Goal: Find specific page/section: Find specific page/section

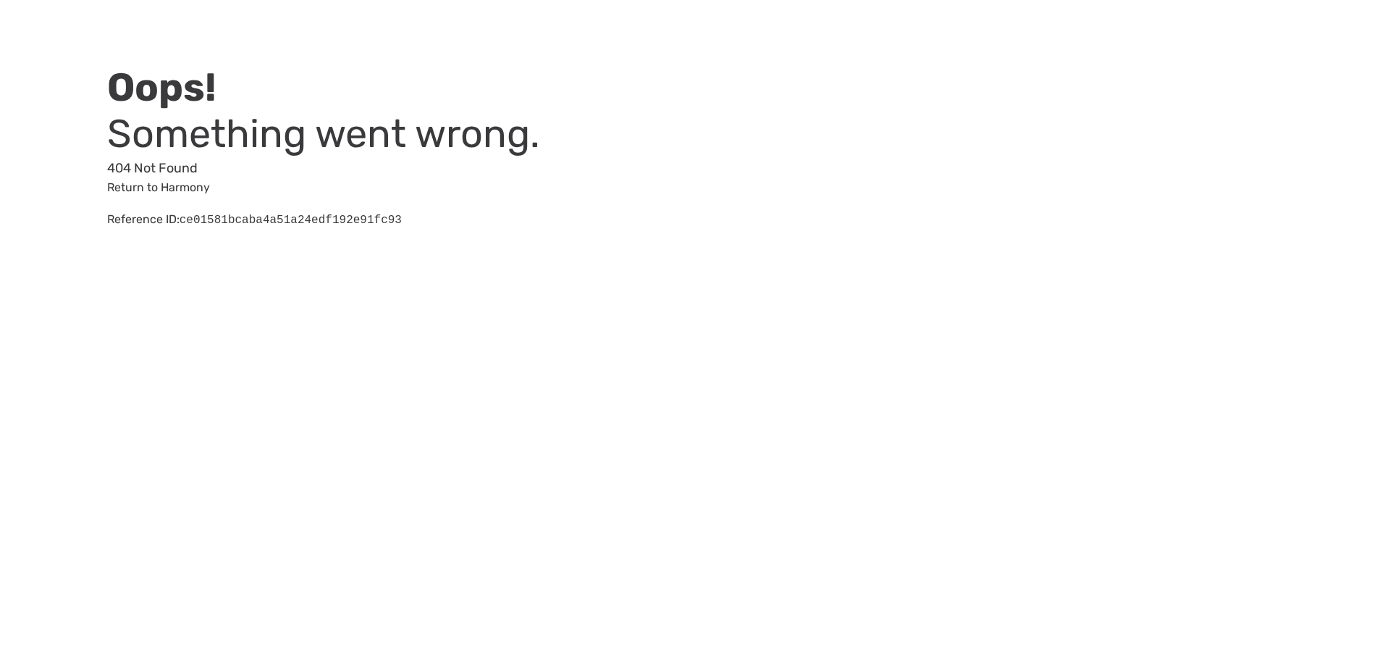
drag, startPoint x: 287, startPoint y: 1, endPoint x: 789, endPoint y: 67, distance: 506.8
click at [789, 67] on div "Oops! Something went wrong. 404 Not Found Return to Harmony Reference ID: ce015…" at bounding box center [695, 133] width 1390 height 266
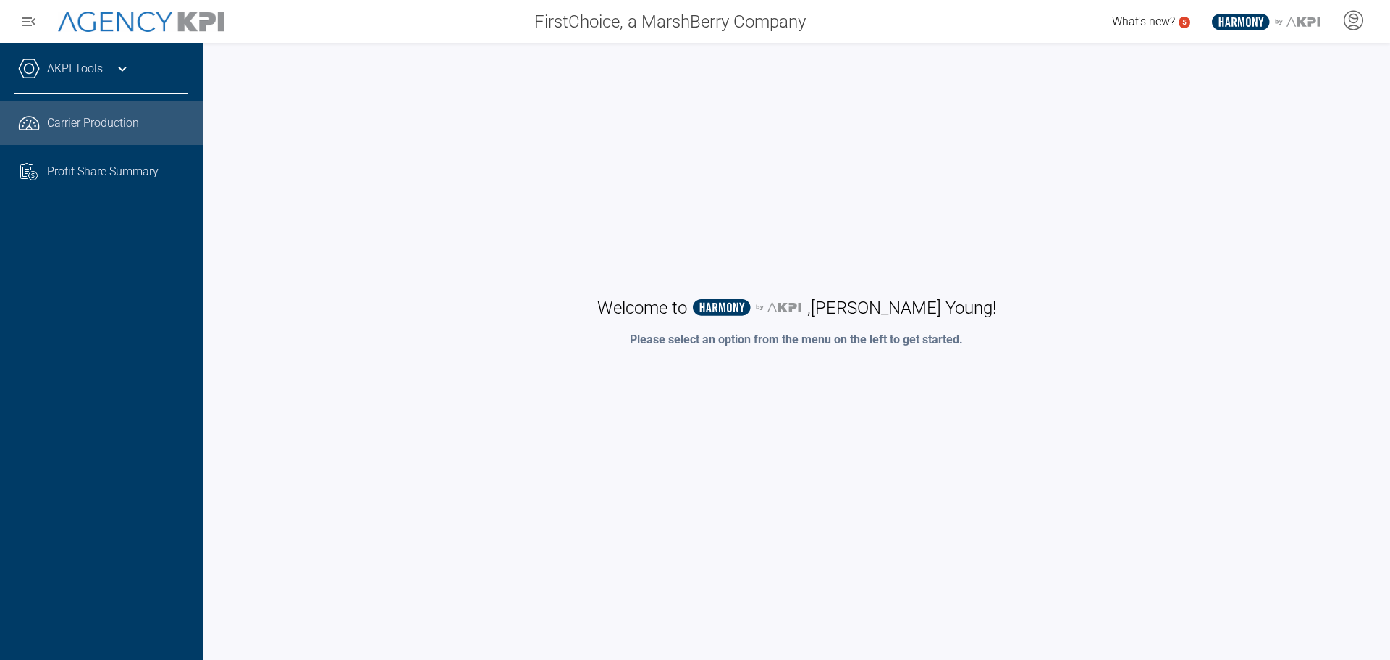
click at [104, 125] on span "Carrier Production" at bounding box center [93, 122] width 92 height 17
